Goal: Check status: Check status

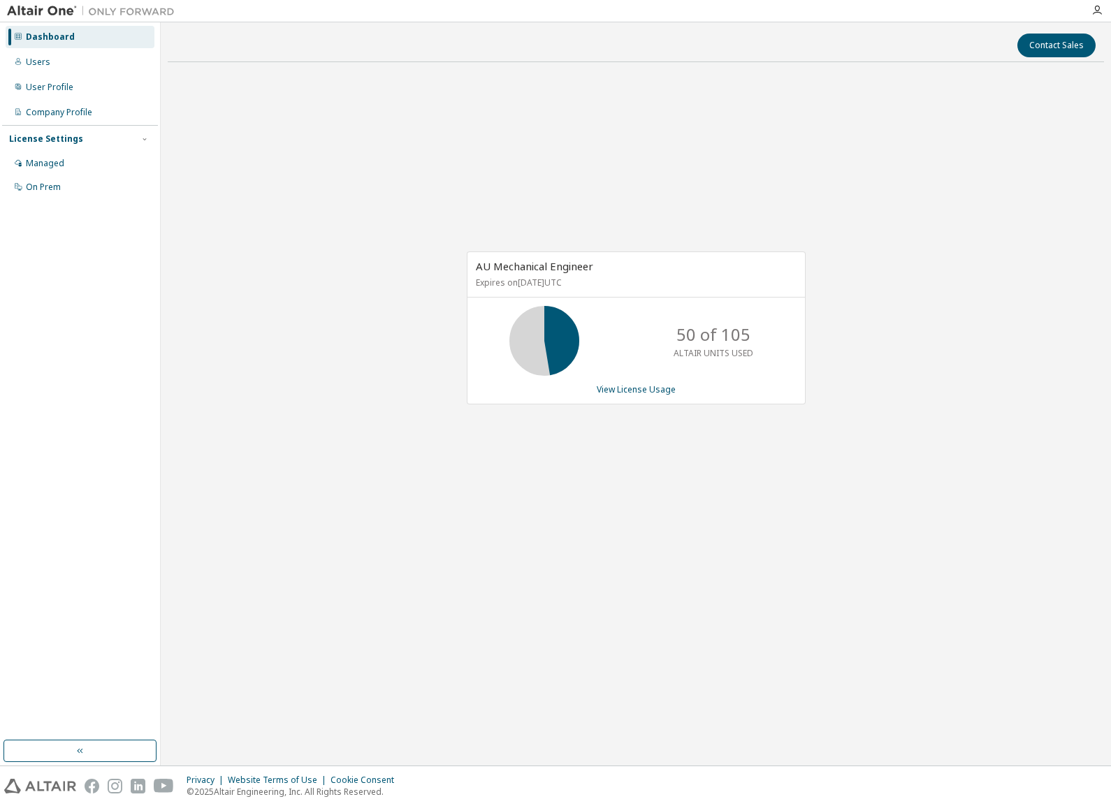
click at [616, 399] on div "AU Mechanical Engineer Expires on [DATE] UTC 50 of 105 ALTAIR UNITS USED View L…" at bounding box center [636, 328] width 339 height 153
click at [607, 393] on link "View License Usage" at bounding box center [636, 390] width 79 height 12
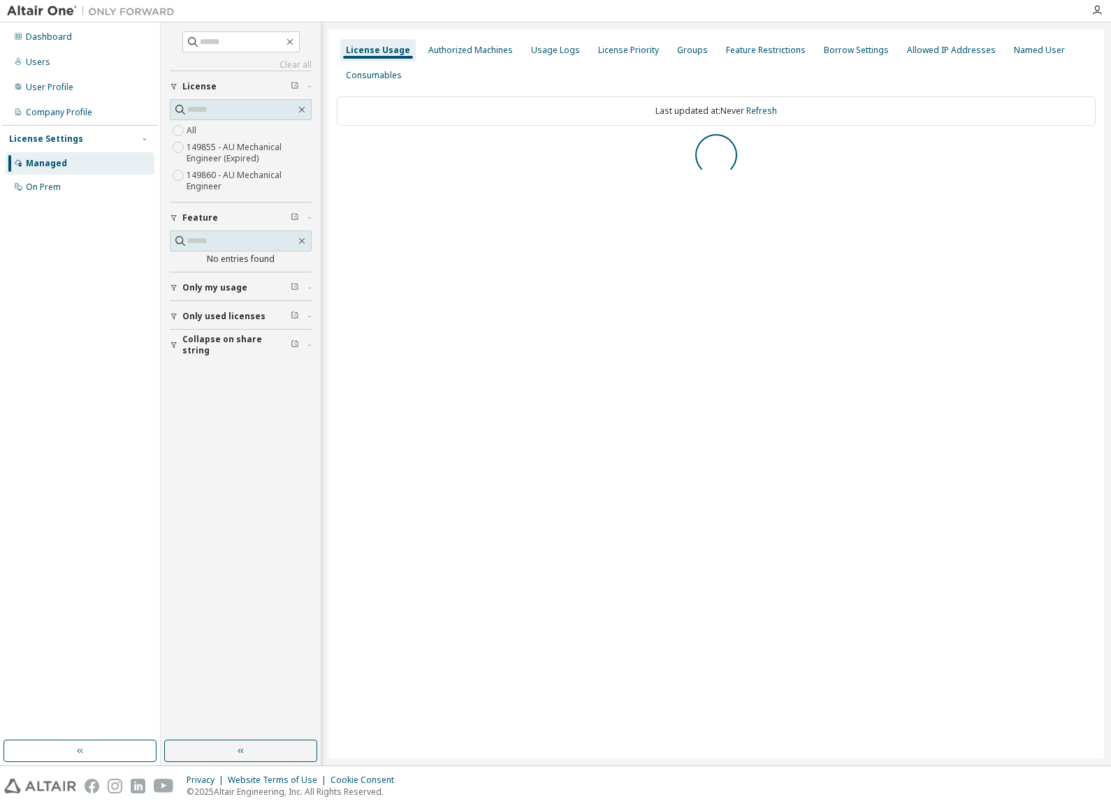
click at [221, 176] on label "149860 - AU Mechanical Engineer" at bounding box center [249, 181] width 125 height 28
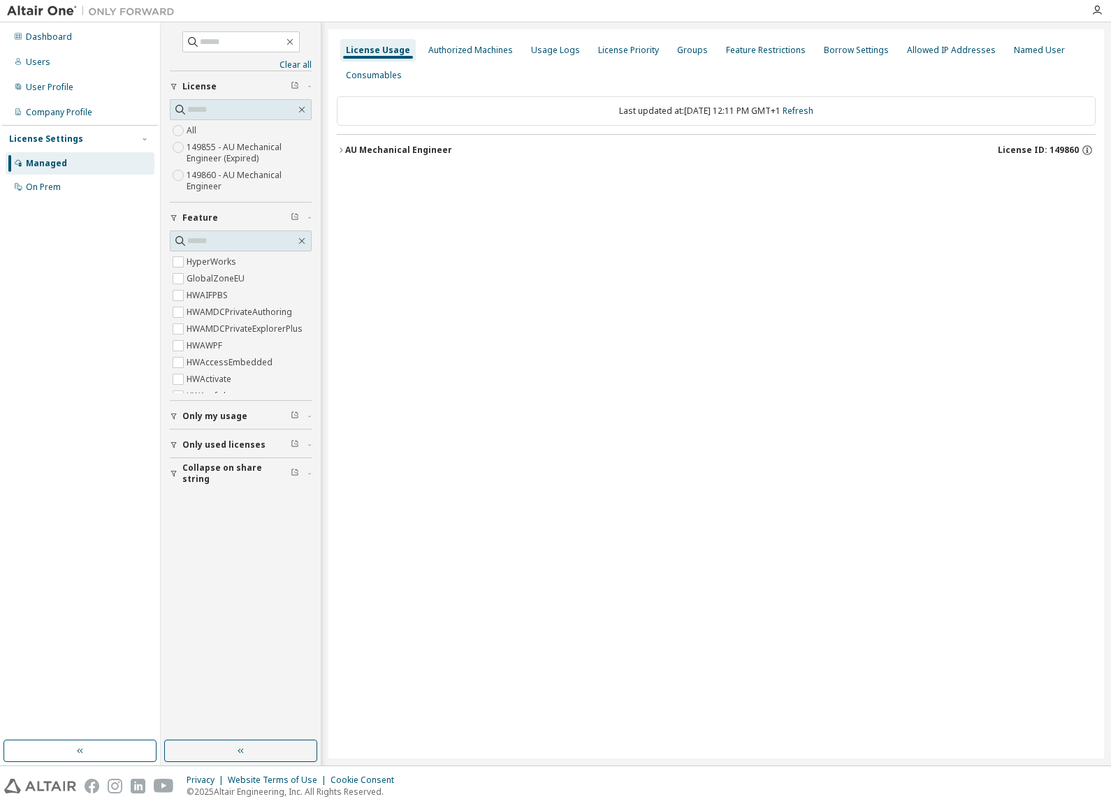
click at [394, 161] on button "AU Mechanical Engineer License ID: 149860" at bounding box center [716, 150] width 759 height 31
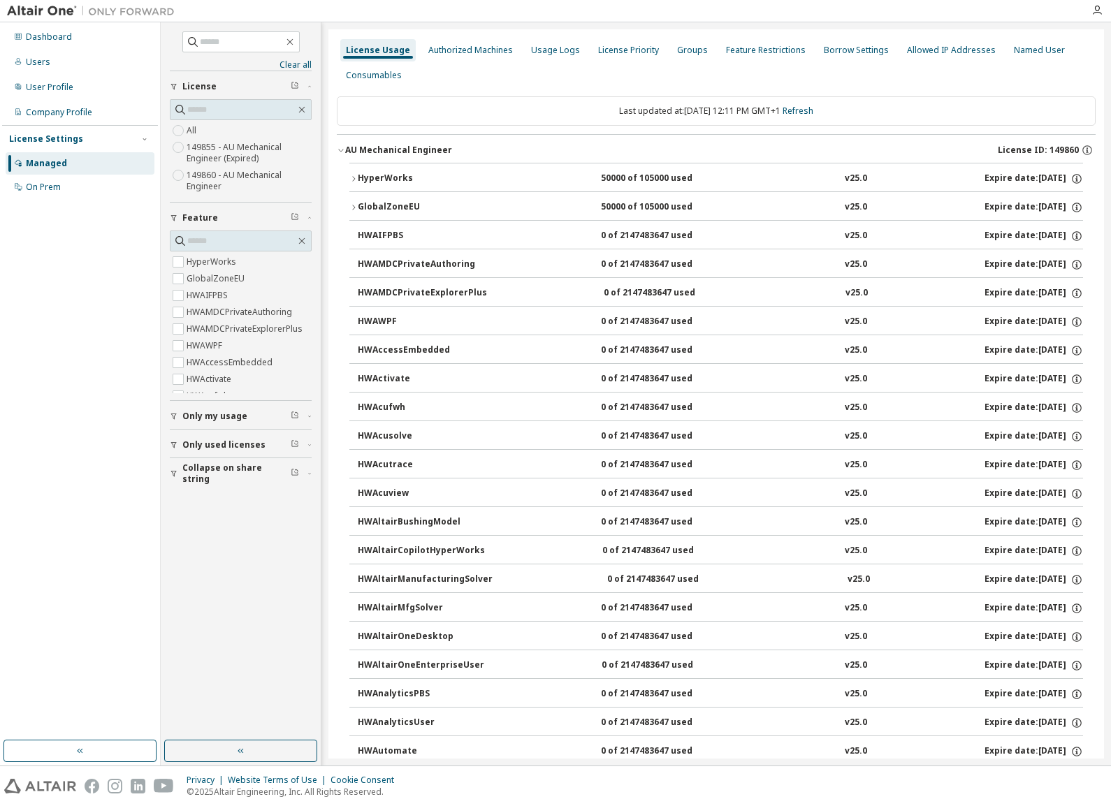
click at [396, 178] on div "HyperWorks" at bounding box center [421, 179] width 126 height 13
